Goal: Use online tool/utility: Utilize a website feature to perform a specific function

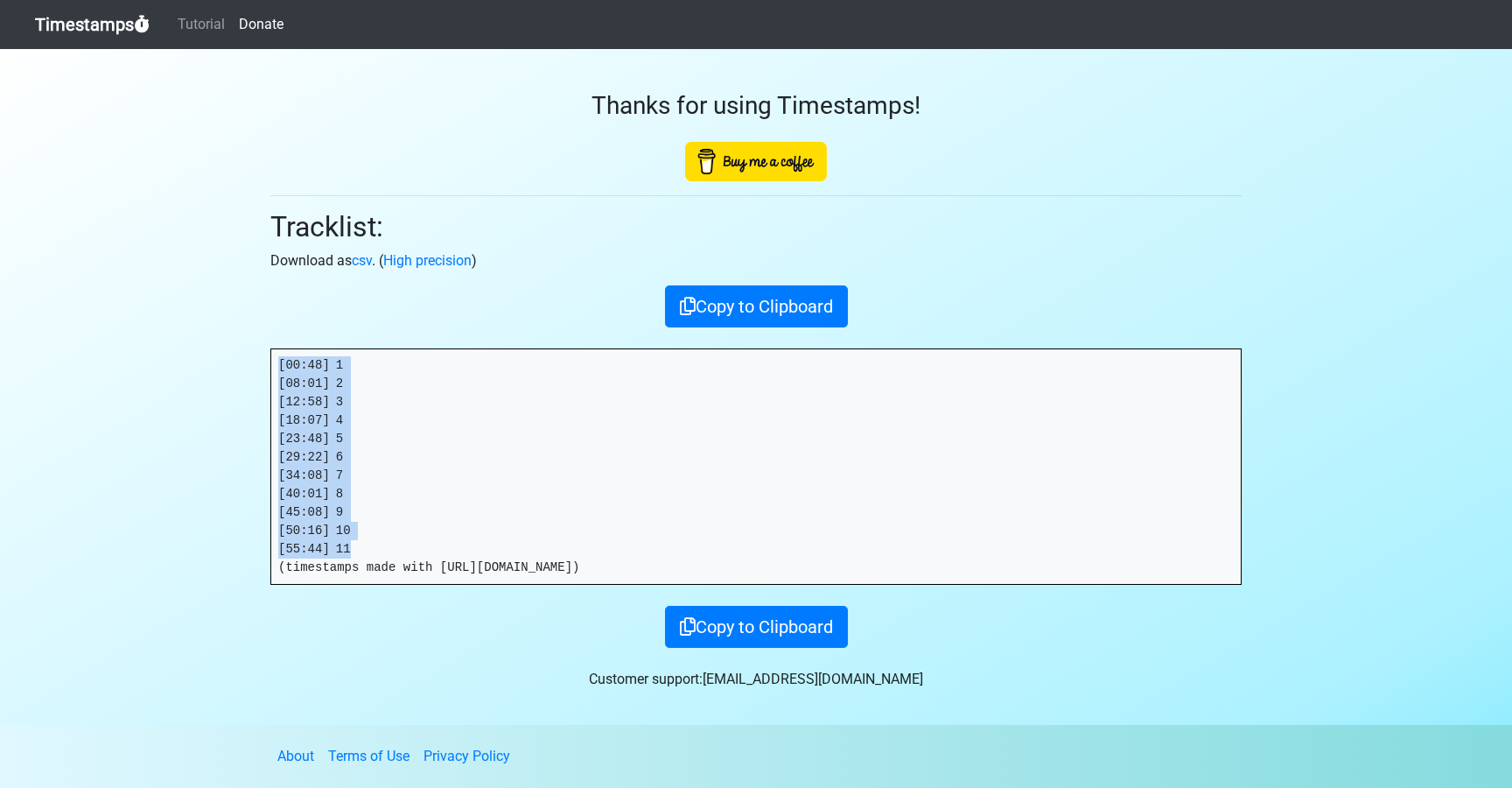
click at [118, 25] on link "Timestamps" at bounding box center [93, 24] width 115 height 35
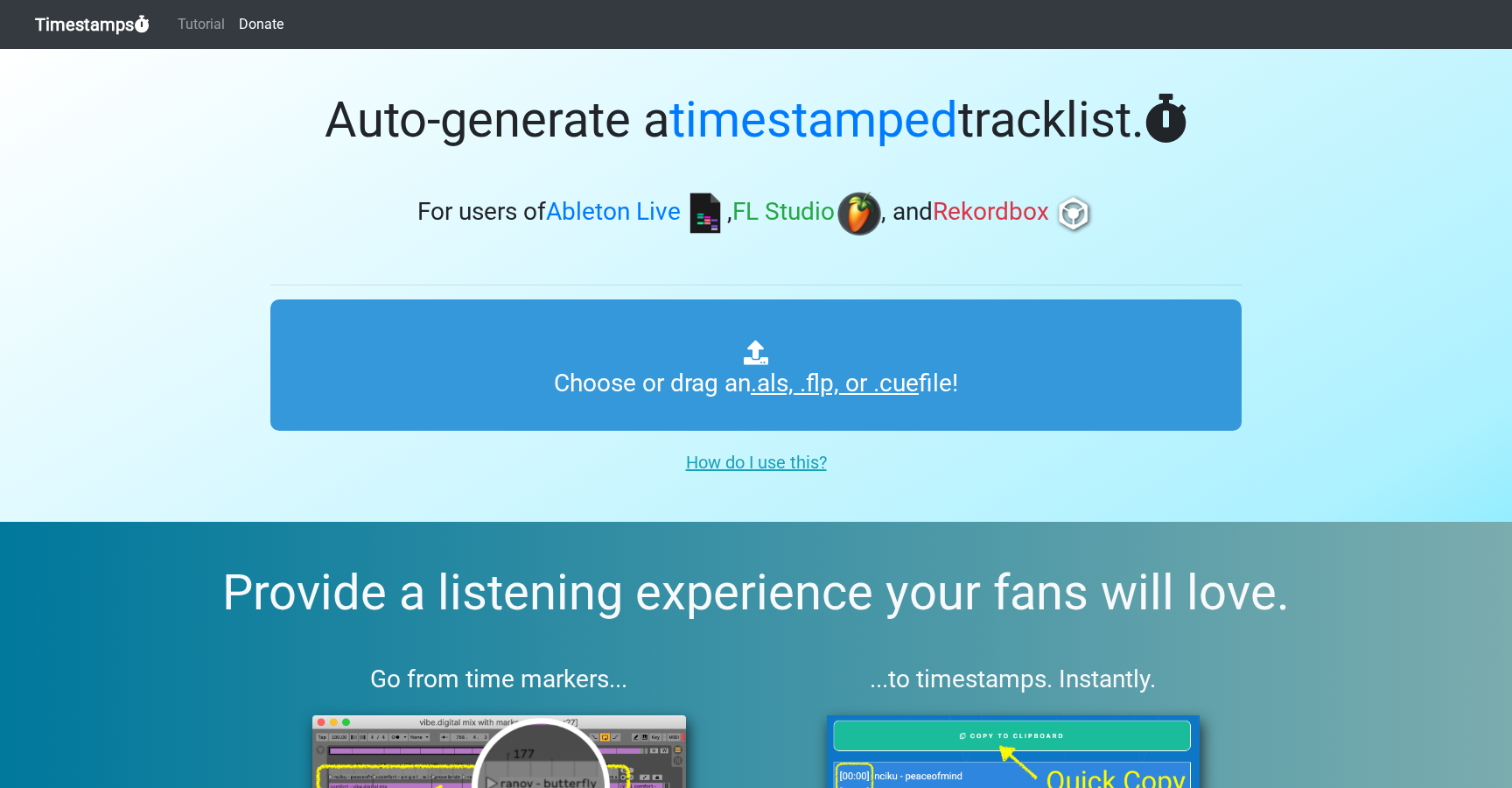
type input "C:\fakepath\YOTTO OWR #008.als"
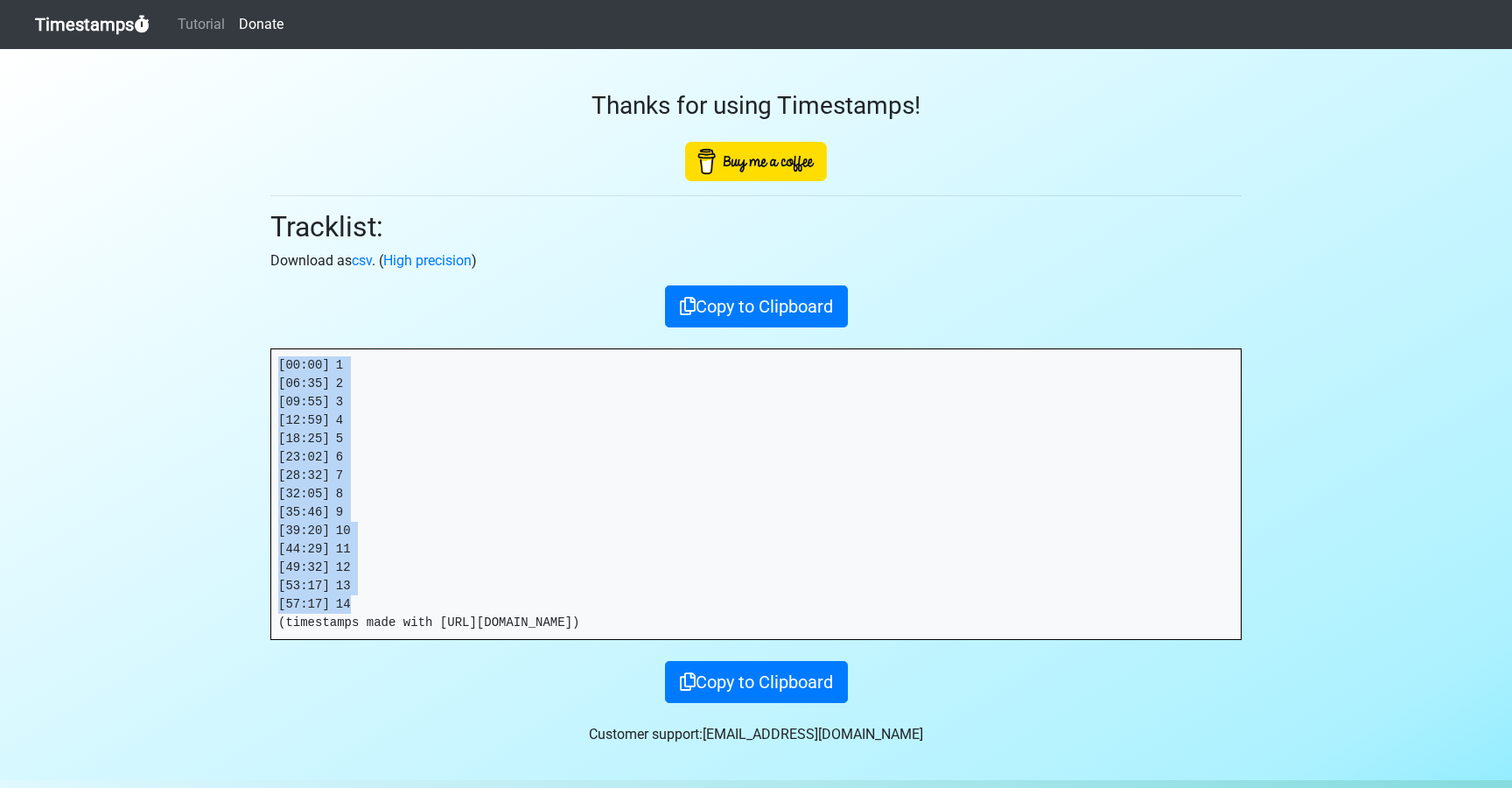
drag, startPoint x: 360, startPoint y: 610, endPoint x: 250, endPoint y: 369, distance: 264.9
click at [247, 365] on section "Thanks for using Timestamps! Tracklist: Download as csv . ( High precision ) Co…" at bounding box center [756, 414] width 1512 height 730
copy pre "[00:00] 1 [06:35] 2 [09:55] 3 [12:59] 4 [18:25] 5 [23:02] 6 [28:32] 7 [32:05] 8…"
